Goal: Transaction & Acquisition: Purchase product/service

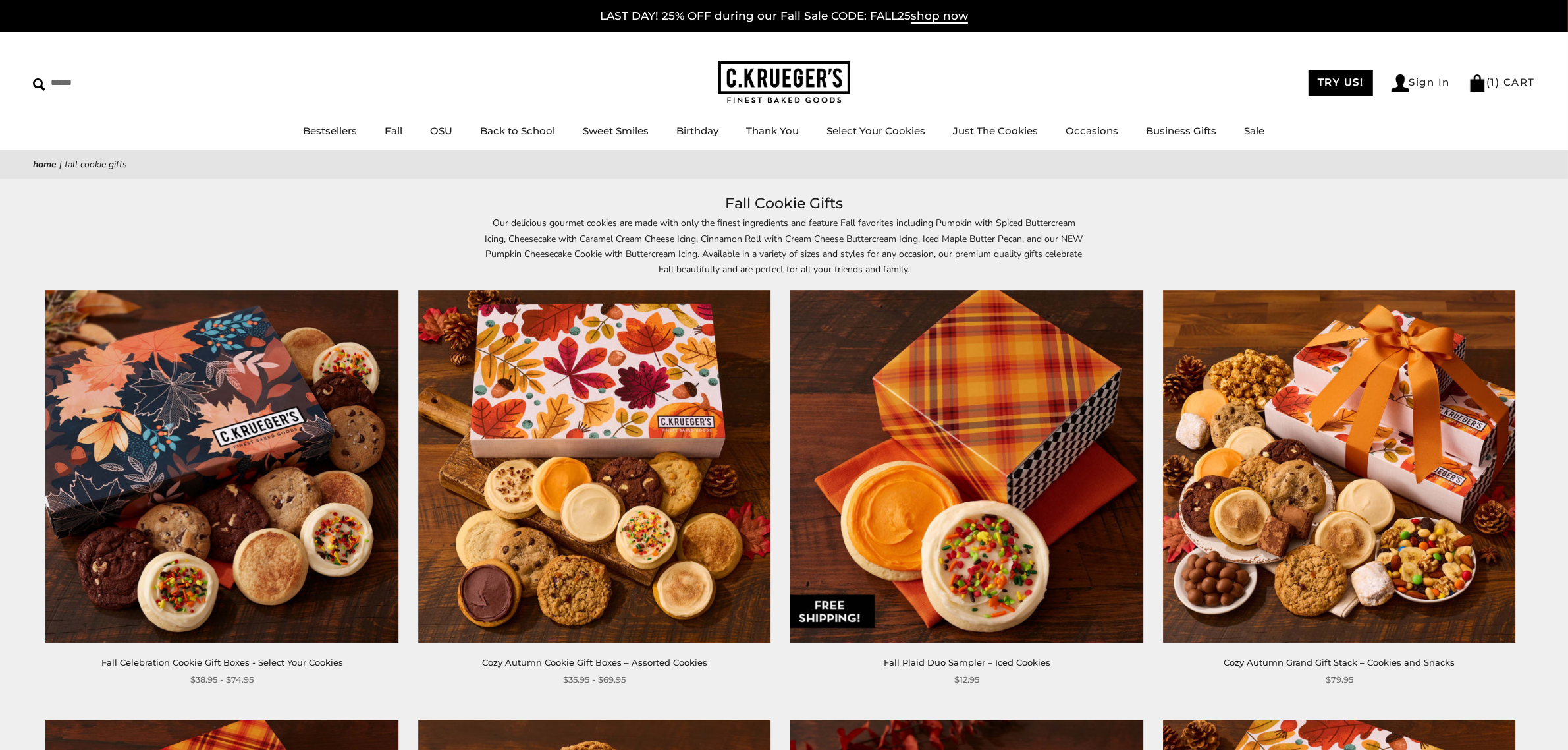
click at [781, 73] on img at bounding box center [784, 82] width 131 height 43
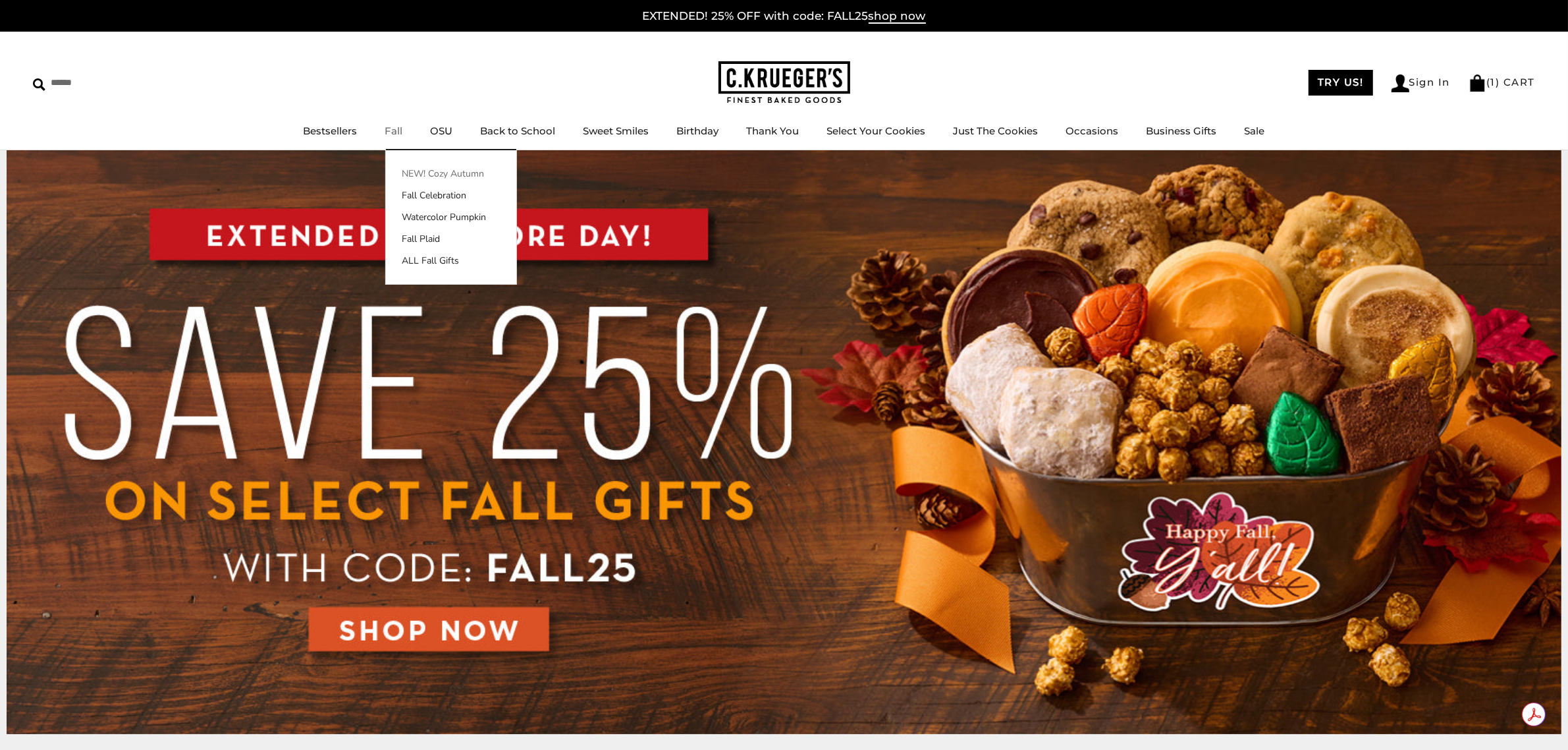
click at [431, 174] on link "NEW! Cozy Autumn" at bounding box center [451, 173] width 131 height 14
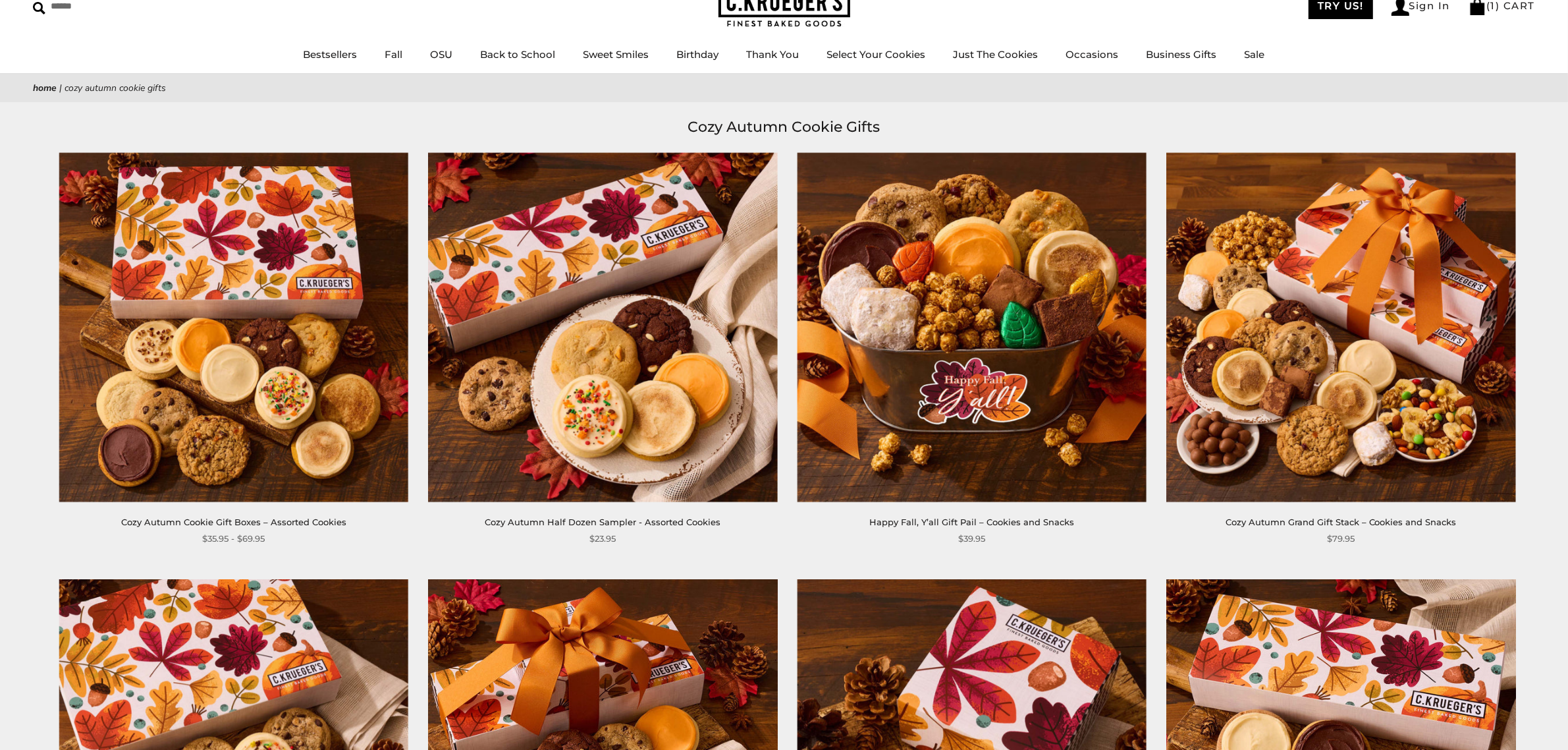
scroll to position [55, 0]
